Goal: Information Seeking & Learning: Learn about a topic

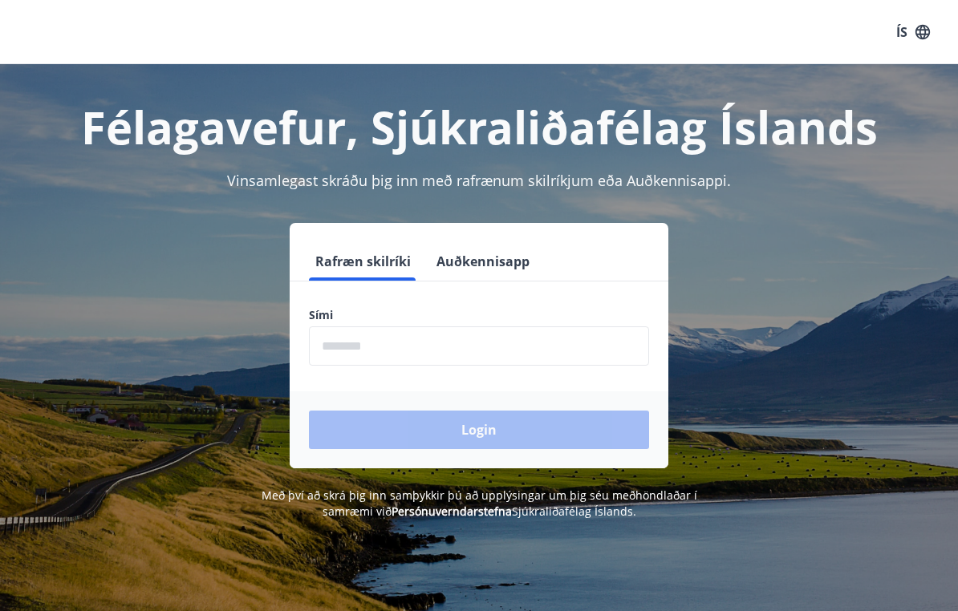
click at [332, 350] on input "phone" at bounding box center [479, 345] width 340 height 39
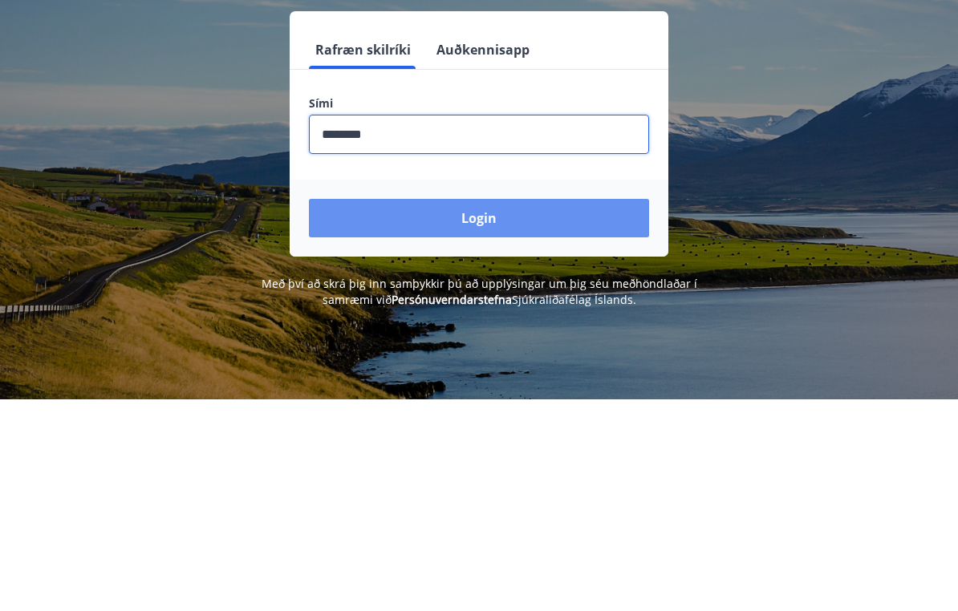
type input "********"
click at [492, 411] on button "Login" at bounding box center [479, 430] width 340 height 38
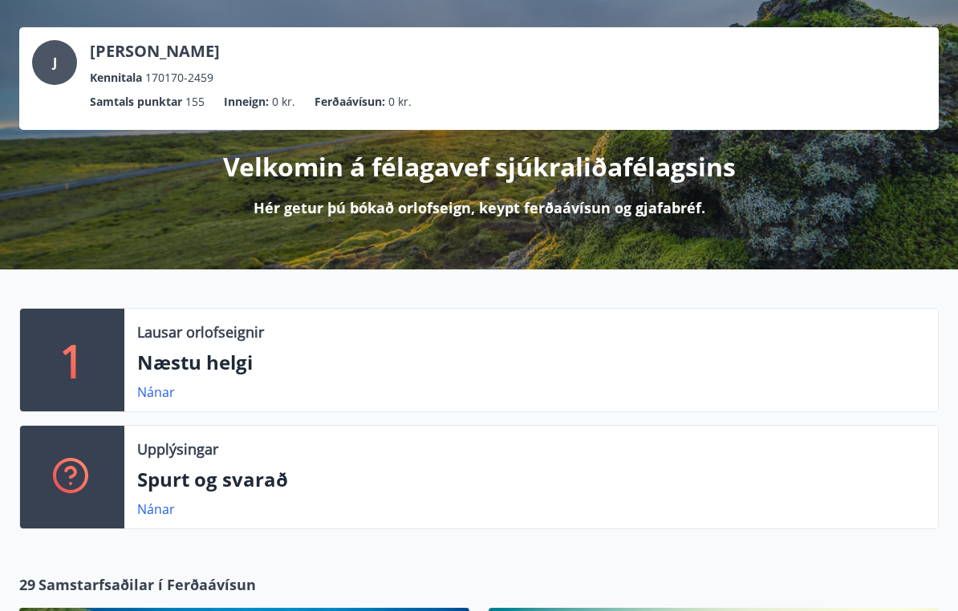
scroll to position [70, 0]
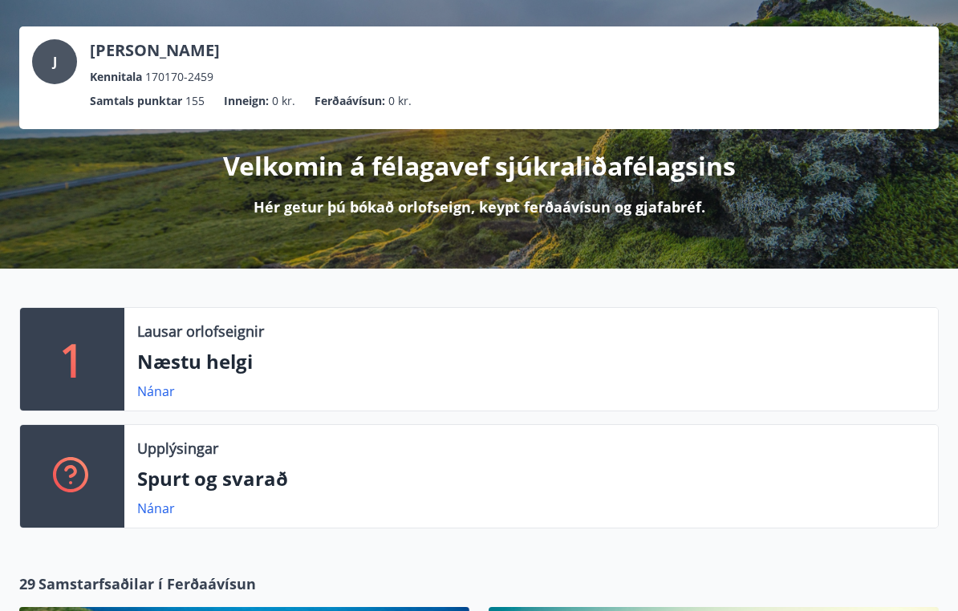
click at [234, 478] on p "Spurt og svarað" at bounding box center [531, 479] width 788 height 27
click at [158, 500] on link "Nánar" at bounding box center [156, 509] width 38 height 18
